Goal: Information Seeking & Learning: Learn about a topic

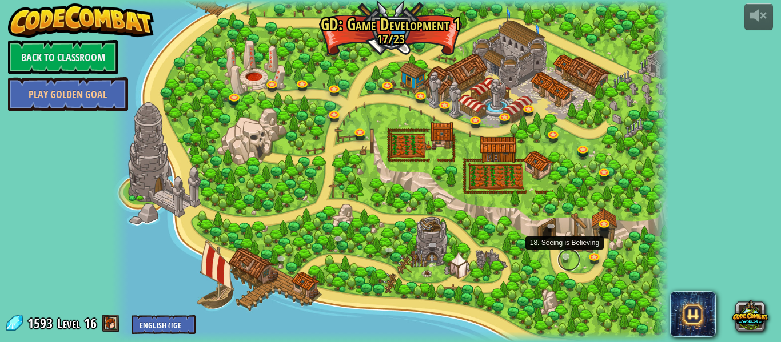
click at [568, 254] on link at bounding box center [568, 260] width 23 height 23
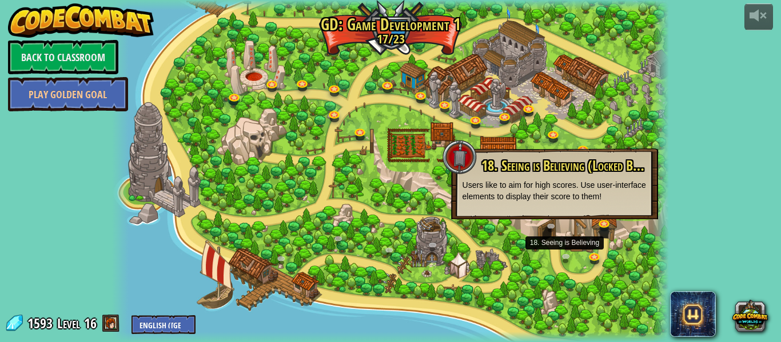
click at [761, 165] on div "powered by Back to Classroom Play Golden Goal 3. Hero's Journey Spawn a player,…" at bounding box center [390, 171] width 781 height 342
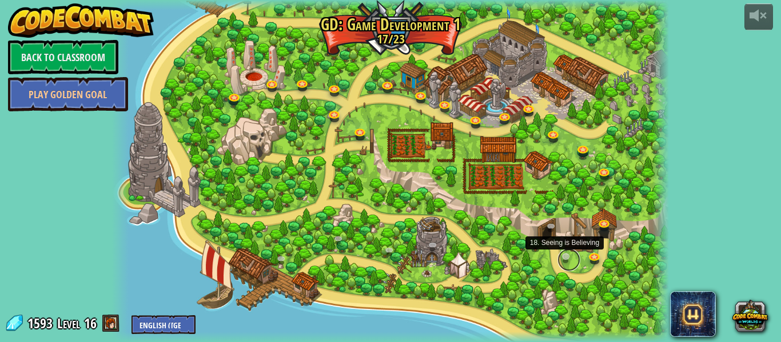
click at [569, 261] on link at bounding box center [568, 260] width 23 height 23
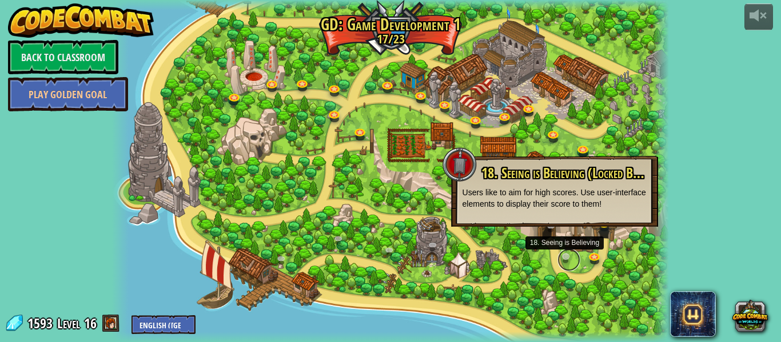
click at [567, 261] on link at bounding box center [568, 260] width 23 height 23
click at [435, 130] on div at bounding box center [390, 171] width 557 height 342
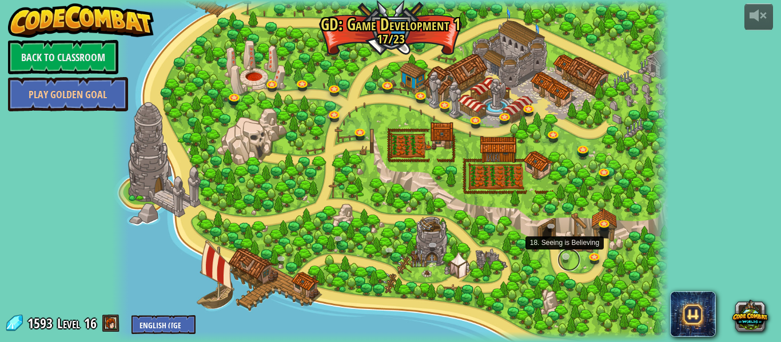
click at [562, 255] on link at bounding box center [568, 260] width 23 height 23
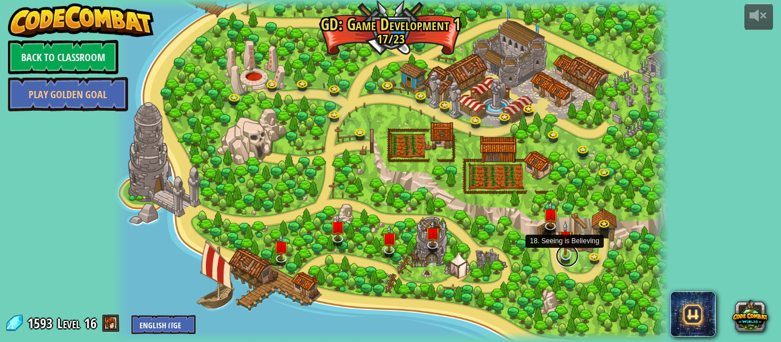
click at [562, 258] on link at bounding box center [566, 256] width 23 height 23
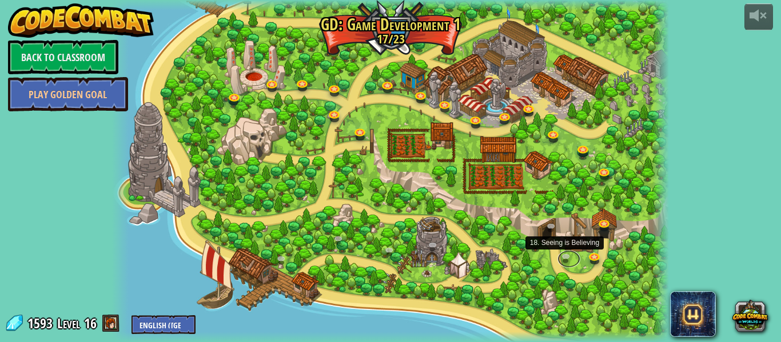
click at [560, 255] on link at bounding box center [568, 259] width 23 height 17
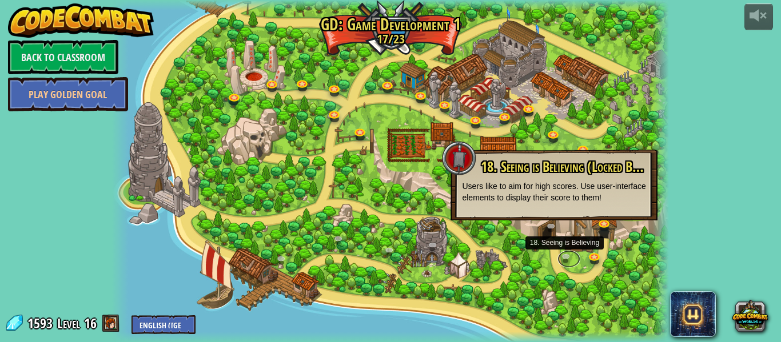
click at [560, 255] on link at bounding box center [568, 259] width 23 height 17
click at [454, 157] on div at bounding box center [459, 158] width 34 height 34
click at [563, 259] on link at bounding box center [568, 260] width 23 height 23
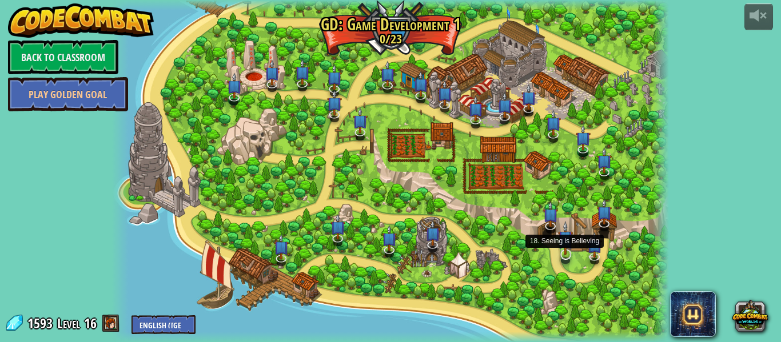
click at [572, 254] on img at bounding box center [565, 238] width 15 height 34
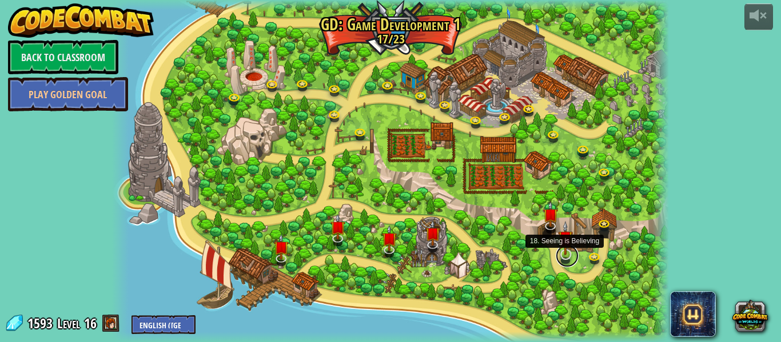
click at [563, 256] on link at bounding box center [566, 256] width 23 height 23
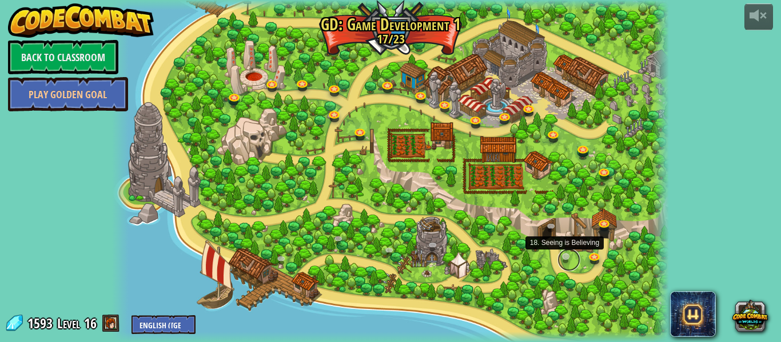
click at [563, 258] on link at bounding box center [568, 260] width 23 height 23
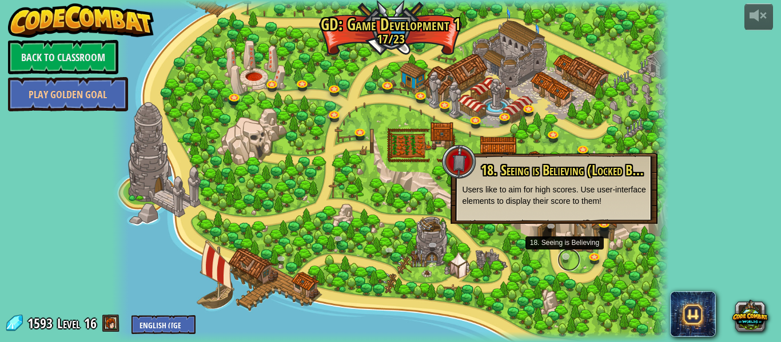
click at [563, 258] on link at bounding box center [568, 260] width 23 height 23
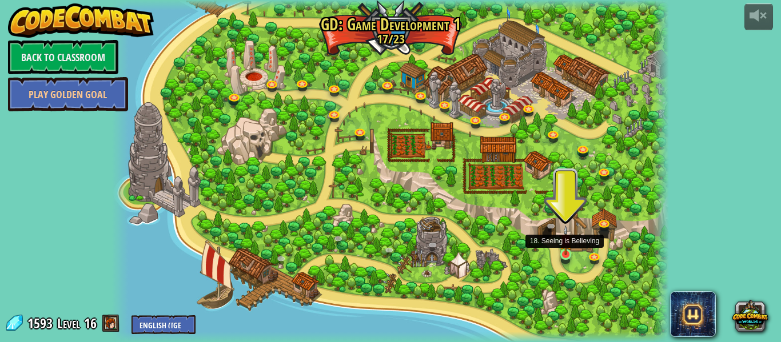
click at [561, 254] on img at bounding box center [565, 241] width 13 height 30
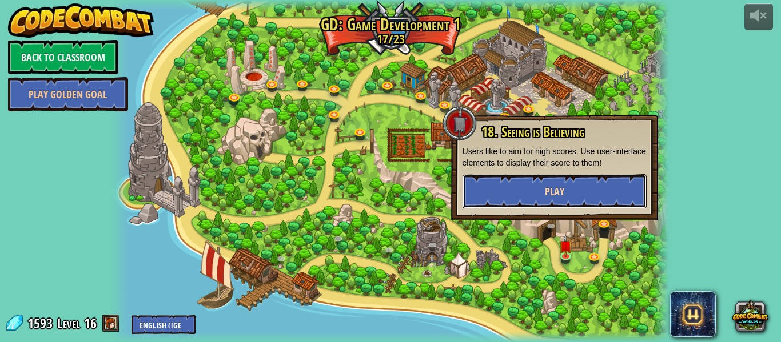
click at [534, 188] on button "Play" at bounding box center [554, 191] width 184 height 34
